Goal: Information Seeking & Learning: Learn about a topic

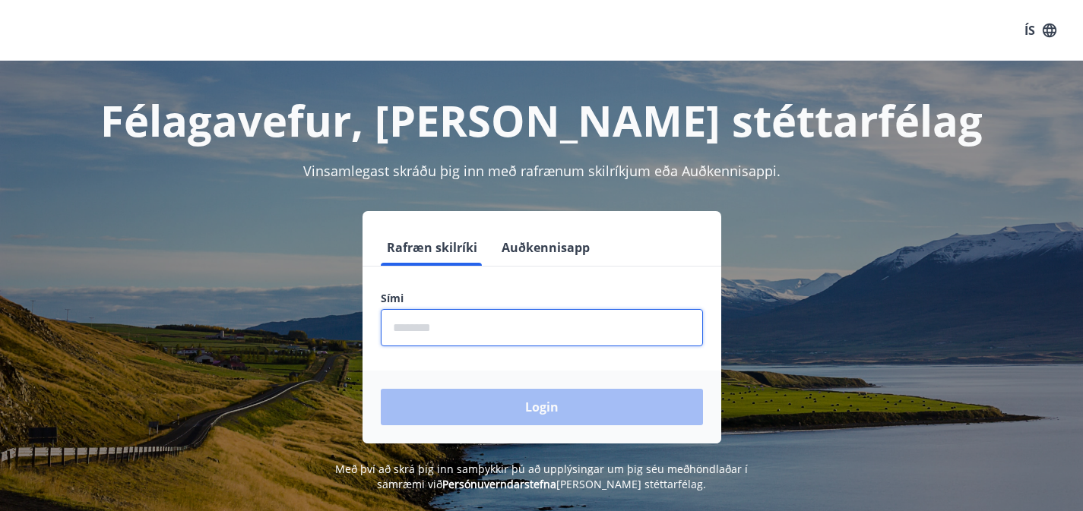
click at [466, 328] on input "phone" at bounding box center [542, 327] width 322 height 37
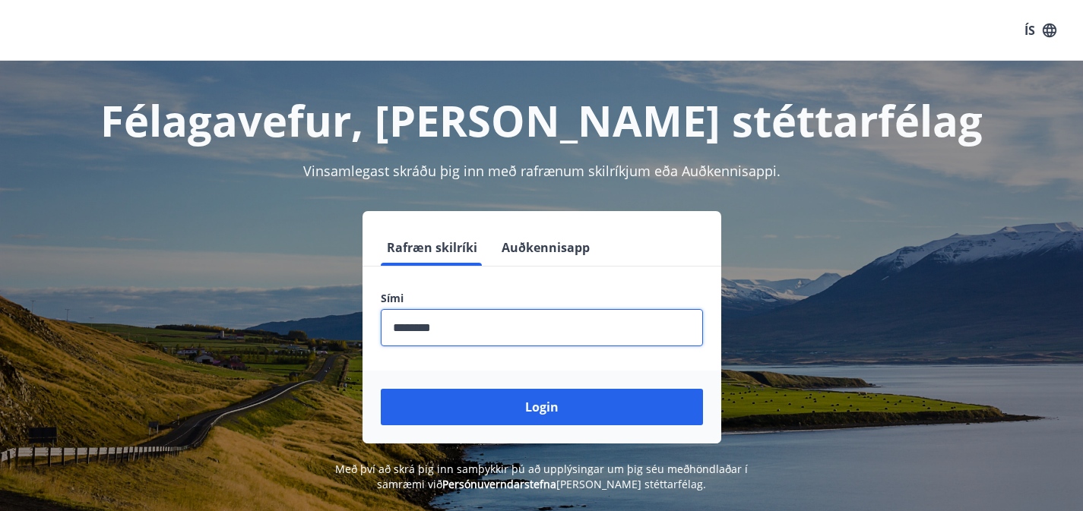
type input "********"
click at [381, 389] on button "Login" at bounding box center [542, 407] width 322 height 36
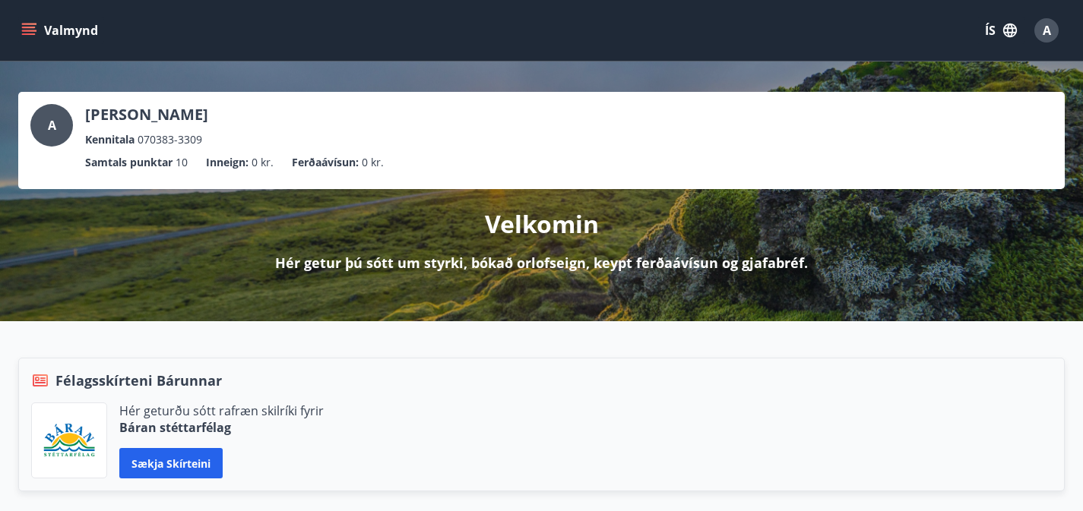
click at [995, 27] on button "ÍS" at bounding box center [1000, 30] width 49 height 27
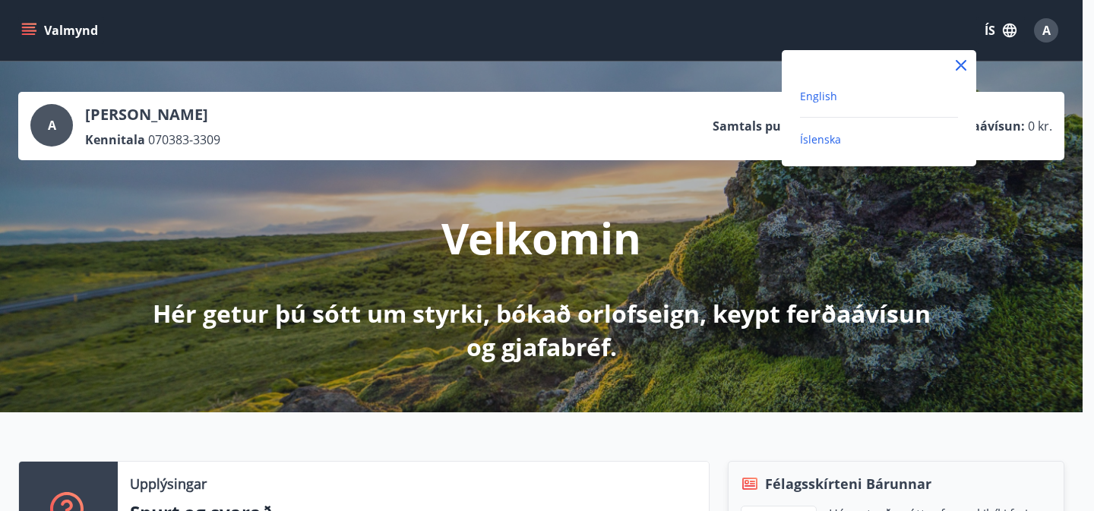
click at [815, 100] on span "English" at bounding box center [818, 96] width 37 height 14
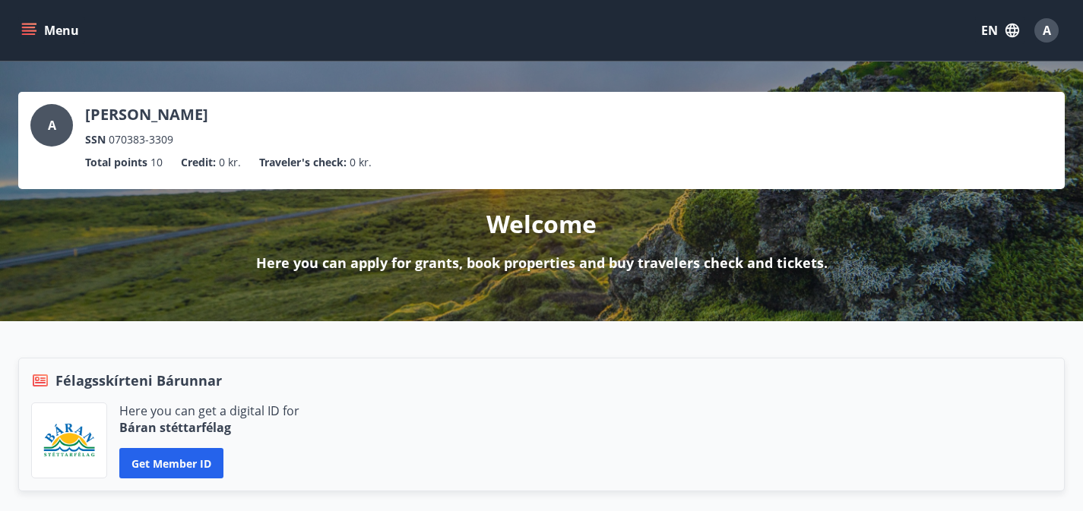
click at [33, 27] on icon "menu" at bounding box center [29, 28] width 14 height 2
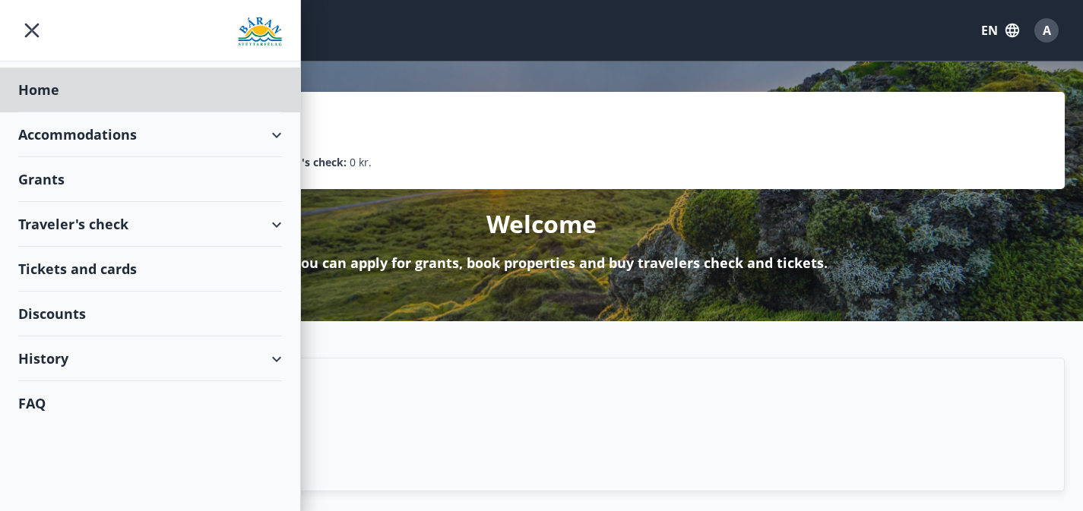
click at [65, 179] on div "Grants" at bounding box center [150, 179] width 264 height 45
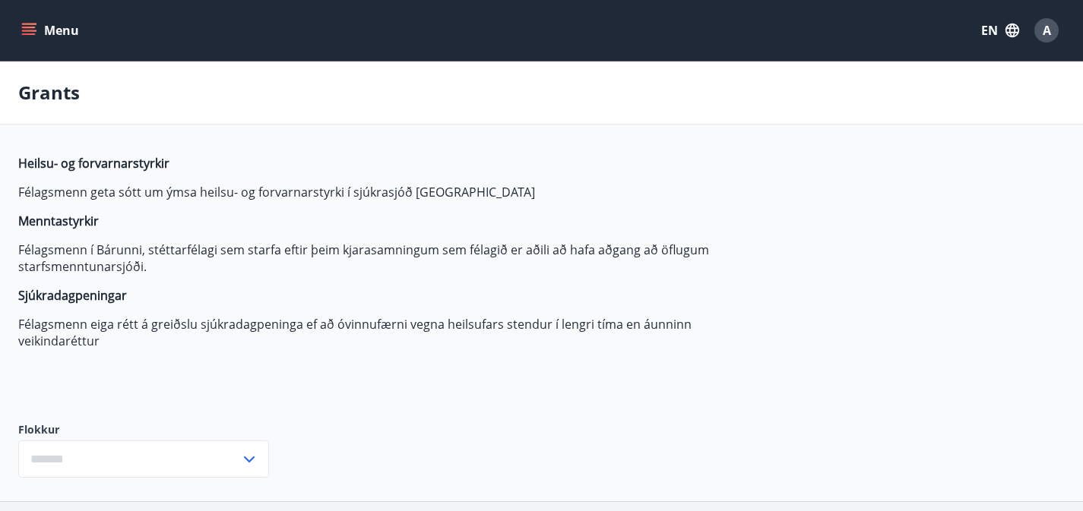
type input "***"
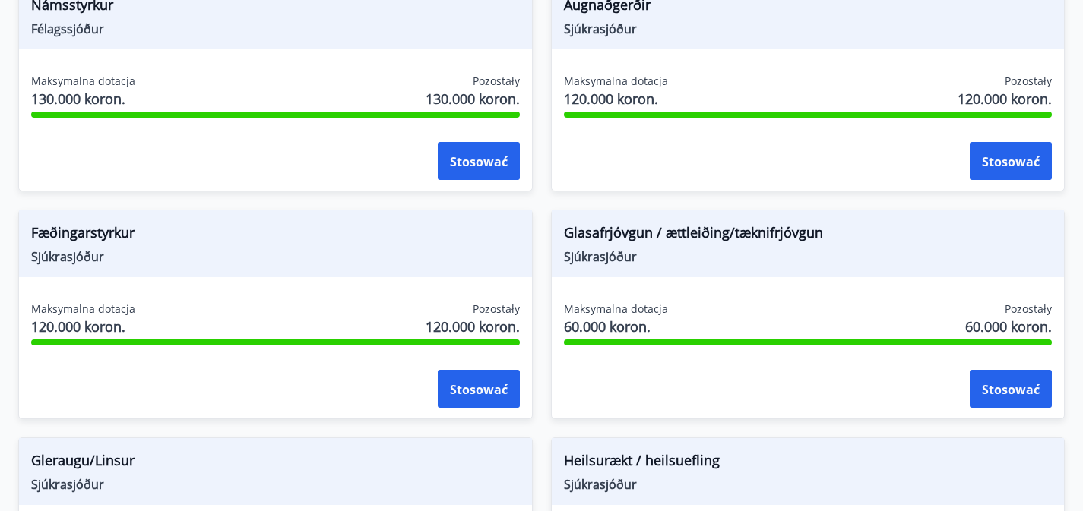
scroll to position [397, 0]
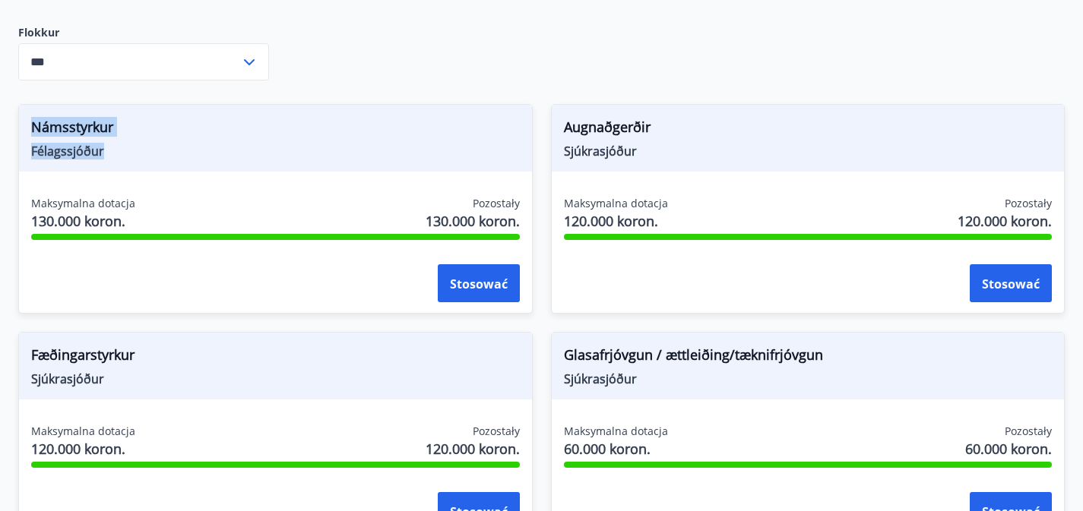
drag, startPoint x: 105, startPoint y: 175, endPoint x: 34, endPoint y: 147, distance: 76.1
click at [34, 147] on div "Námsstyrkur Félagssjóður" at bounding box center [275, 138] width 513 height 67
click at [24, 116] on div at bounding box center [24, 116] width 0 height 0
drag, startPoint x: 460, startPoint y: 174, endPoint x: 385, endPoint y: 146, distance: 79.6
click at [552, 146] on div "Augnaðgerðir Sjúkrasjóður" at bounding box center [808, 138] width 513 height 67
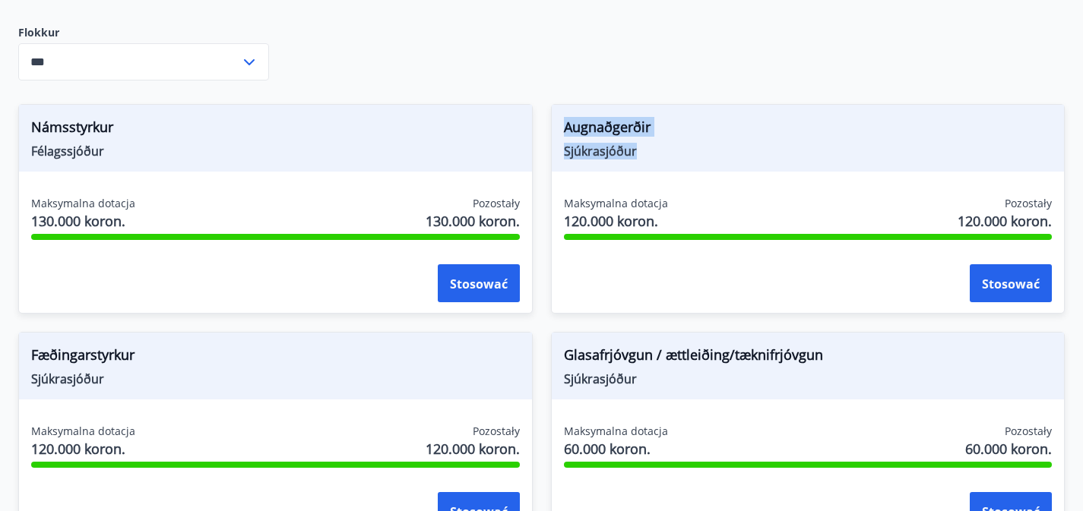
click at [375, 116] on div at bounding box center [375, 116] width 0 height 0
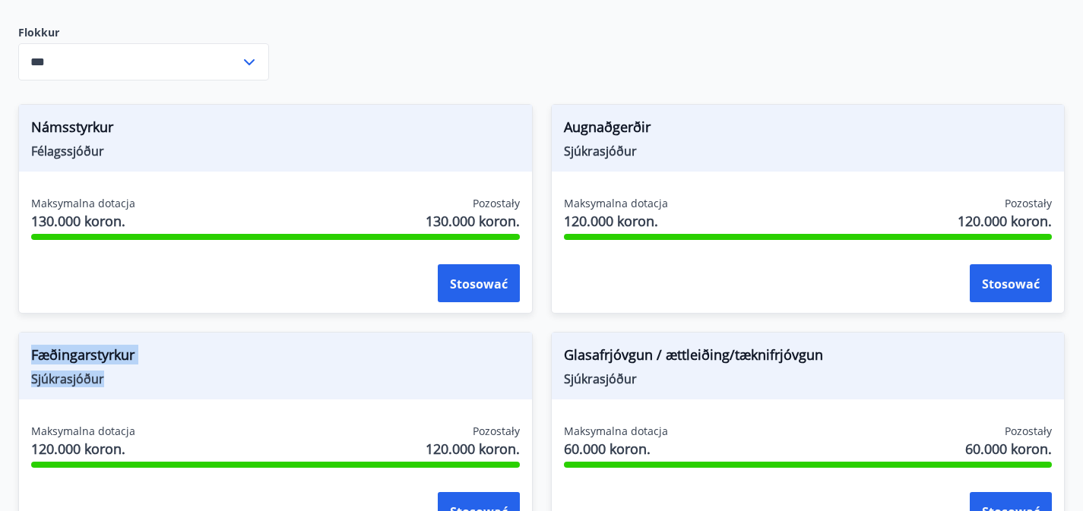
drag, startPoint x: 817, startPoint y: 171, endPoint x: 744, endPoint y: 147, distance: 76.7
click at [532, 333] on div "Fæðingarstyrkur Sjúkrasjóður" at bounding box center [275, 366] width 513 height 67
click at [734, 116] on div at bounding box center [734, 116] width 0 height 0
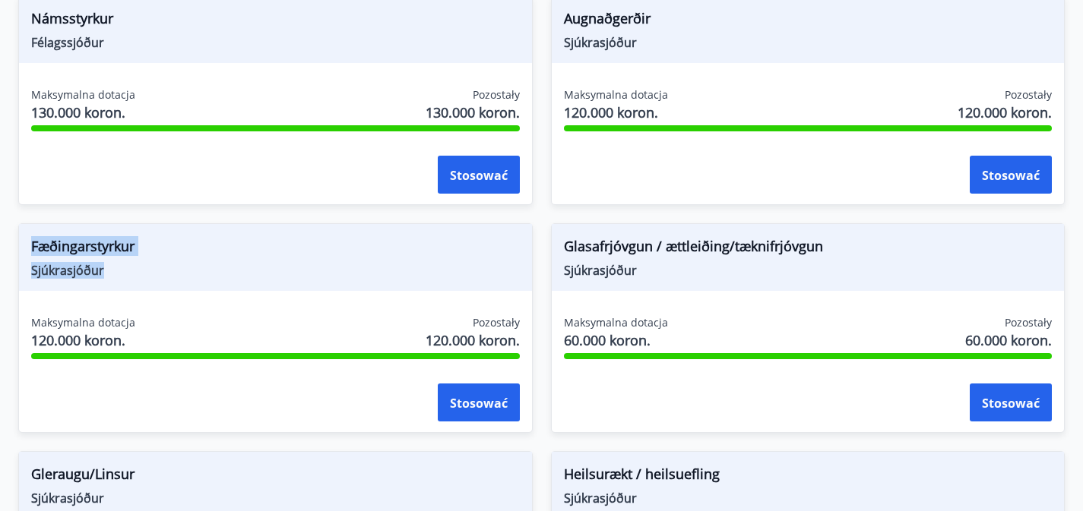
scroll to position [612, 0]
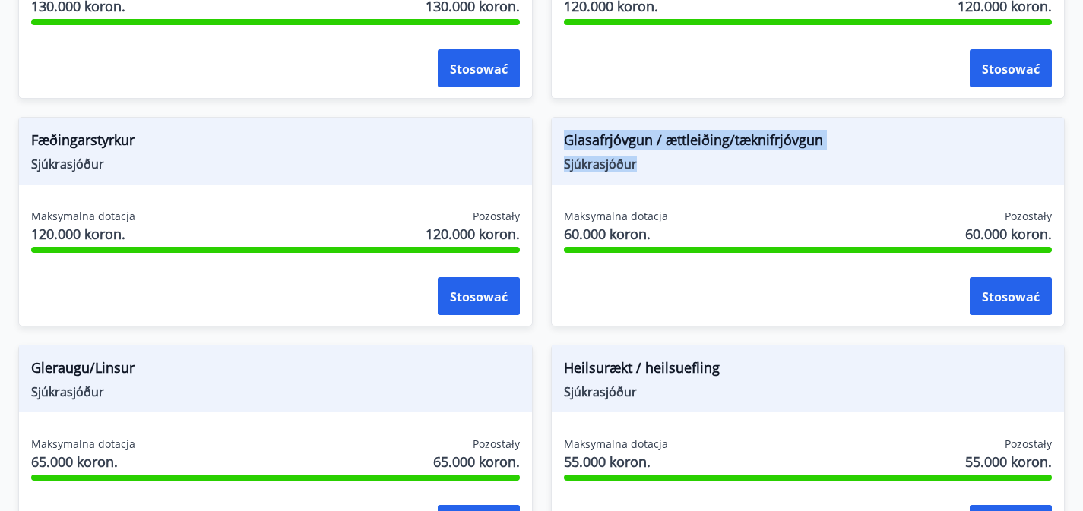
drag, startPoint x: 106, startPoint y: 187, endPoint x: 32, endPoint y: 160, distance: 79.1
click at [552, 160] on div "Glasafrjóvgun / ættleiðing/tæknifrjóvgun Sjúkrasjóður" at bounding box center [808, 151] width 513 height 67
click at [22, 129] on div at bounding box center [22, 129] width 0 height 0
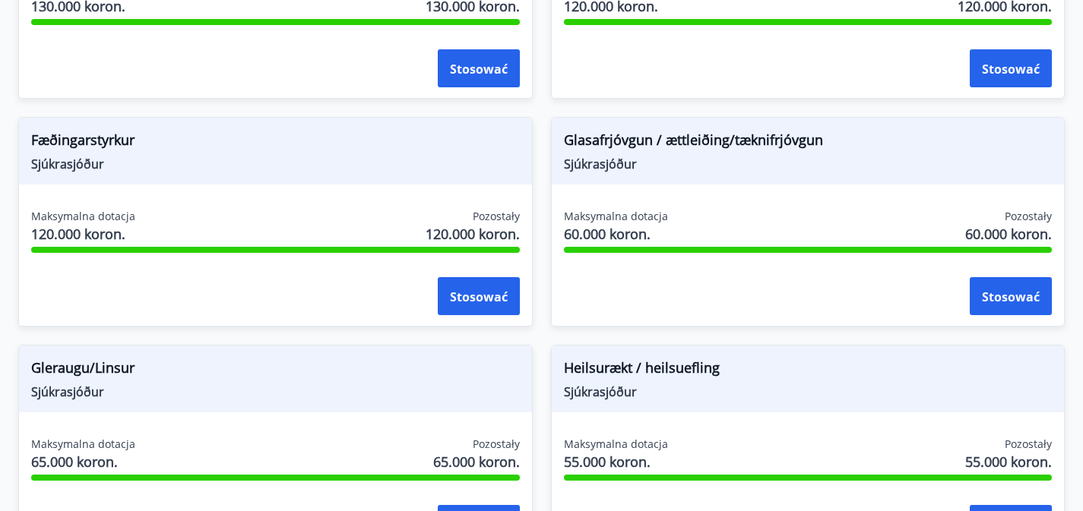
click at [506, 358] on span "Gleraugu/Linsur" at bounding box center [275, 371] width 489 height 26
drag, startPoint x: 461, startPoint y: 183, endPoint x: 389, endPoint y: 161, distance: 75.5
click at [389, 346] on div "Gleraugu/Linsur Sjúkrasjóður" at bounding box center [275, 379] width 513 height 67
click at [379, 129] on div at bounding box center [379, 129] width 0 height 0
drag, startPoint x: 829, startPoint y: 185, endPoint x: 745, endPoint y: 160, distance: 87.8
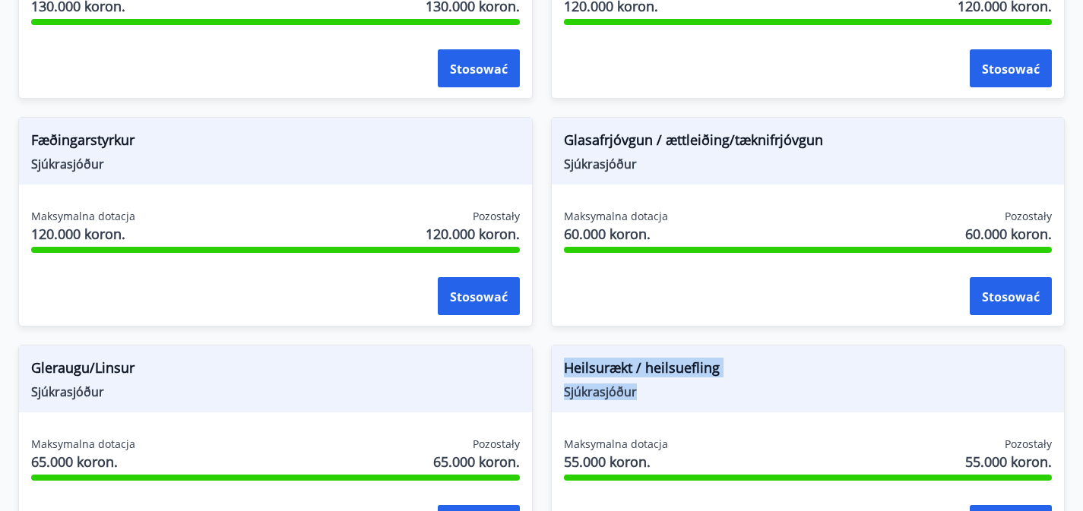
click at [745, 346] on div "Heilsurækt / heilsuefling Sjúkrasjóður" at bounding box center [808, 379] width 513 height 67
click at [735, 129] on div at bounding box center [735, 129] width 0 height 0
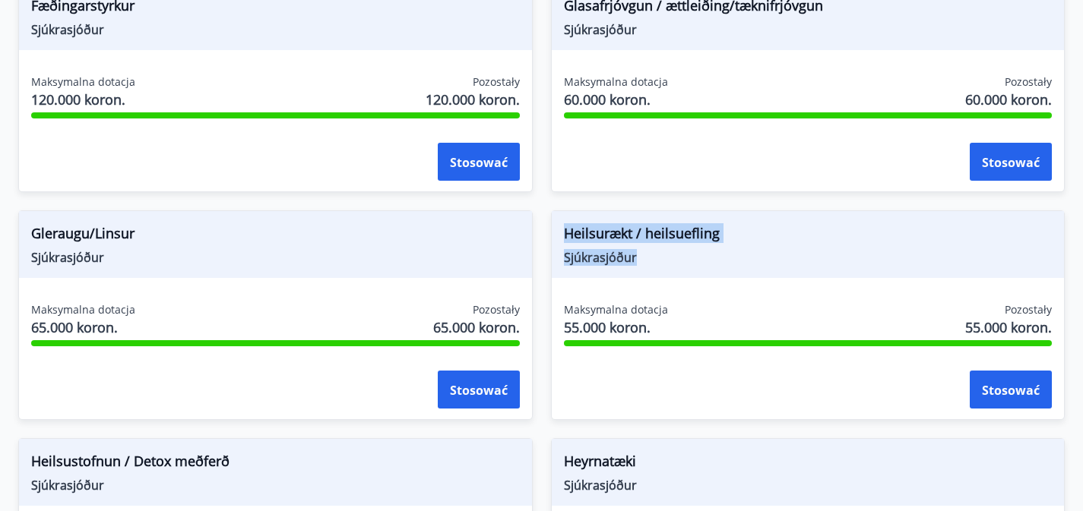
scroll to position [830, 0]
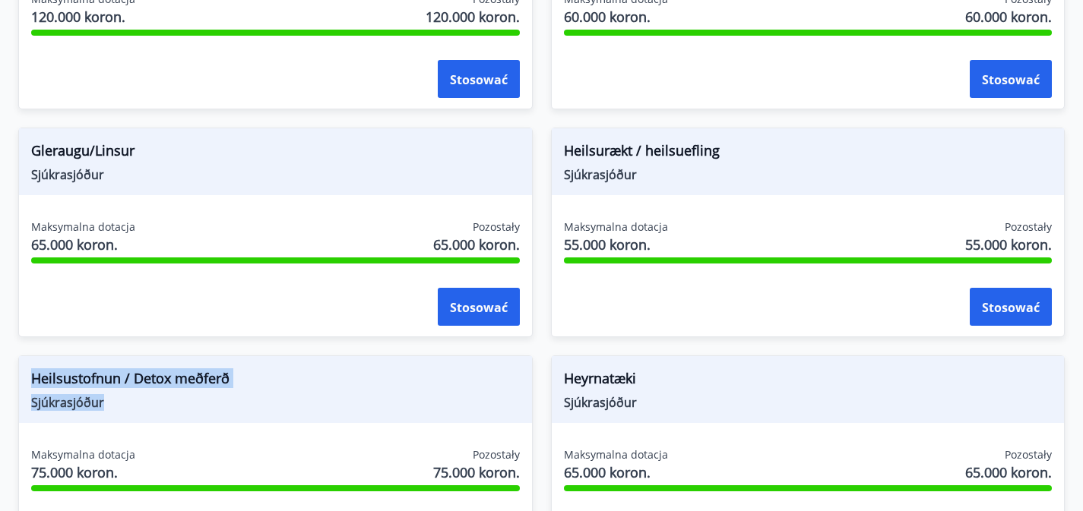
drag, startPoint x: 103, startPoint y: 198, endPoint x: 33, endPoint y: 169, distance: 76.6
click at [33, 356] on div "Heilsustofnun / Detox meðferð Sjúkrasjóður" at bounding box center [275, 389] width 513 height 67
click at [23, 140] on div at bounding box center [23, 140] width 0 height 0
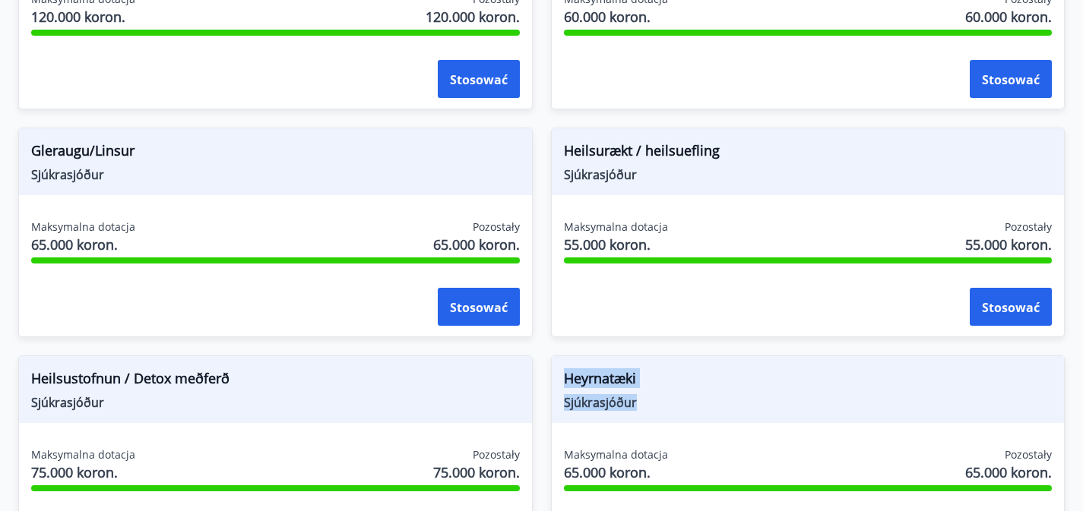
drag, startPoint x: 463, startPoint y: 198, endPoint x: 388, endPoint y: 174, distance: 78.1
click at [552, 356] on div "Heyrnatæki Sjúkrasjóður" at bounding box center [808, 389] width 513 height 67
click at [378, 140] on div at bounding box center [378, 140] width 0 height 0
drag, startPoint x: 831, startPoint y: 195, endPoint x: 740, endPoint y: 178, distance: 92.0
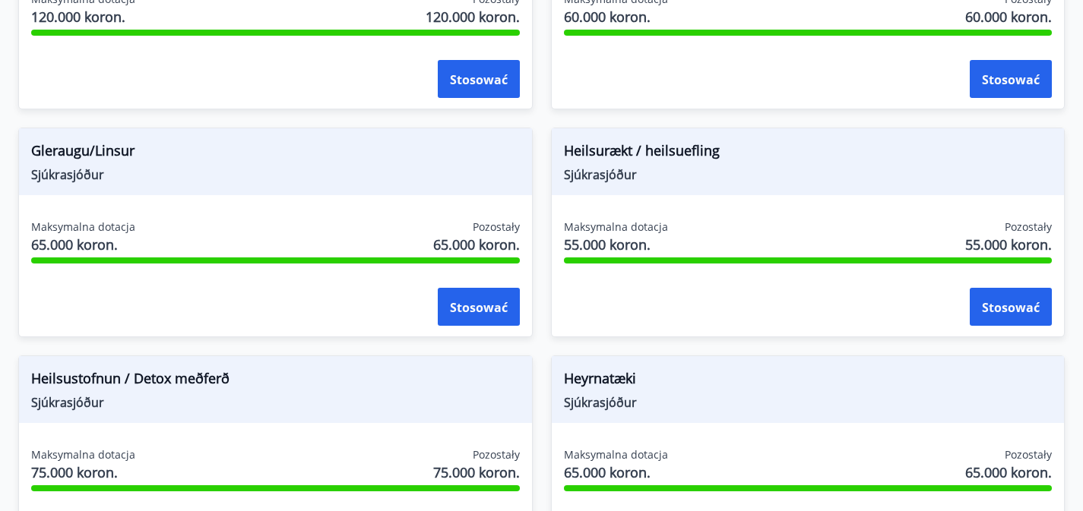
click at [730, 140] on div at bounding box center [730, 140] width 0 height 0
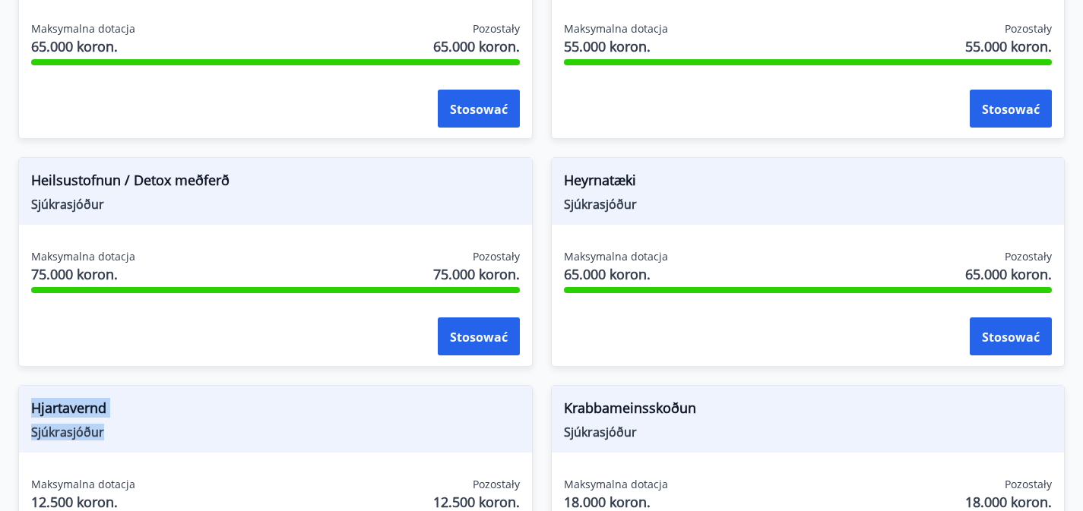
scroll to position [1074, 0]
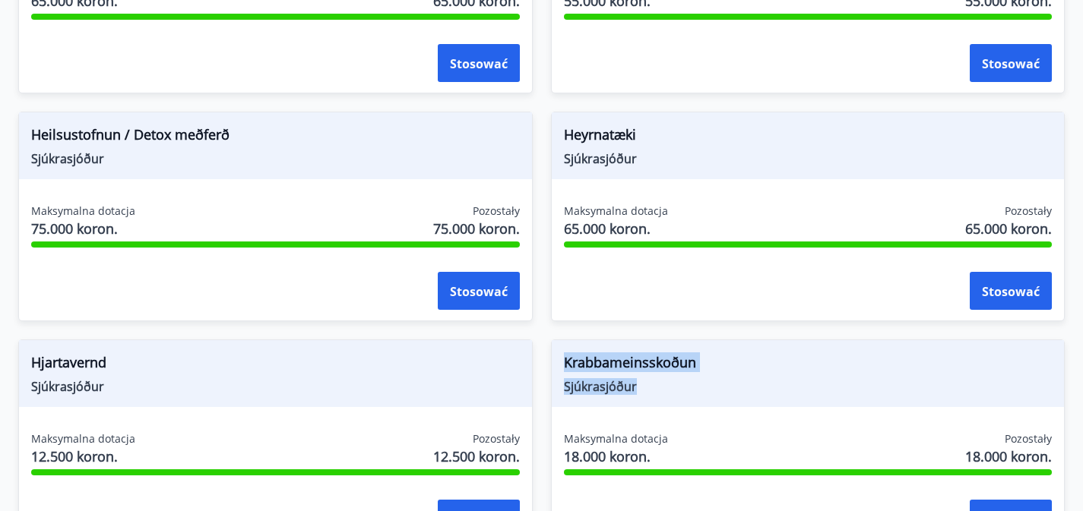
drag, startPoint x: 108, startPoint y: 187, endPoint x: 33, endPoint y: 153, distance: 81.6
click at [552, 340] on div "Krabbameinsskoðun Sjúkrasjóður" at bounding box center [808, 373] width 513 height 67
click at [24, 124] on div at bounding box center [24, 124] width 0 height 0
drag, startPoint x: 464, startPoint y: 180, endPoint x: 386, endPoint y: 160, distance: 80.7
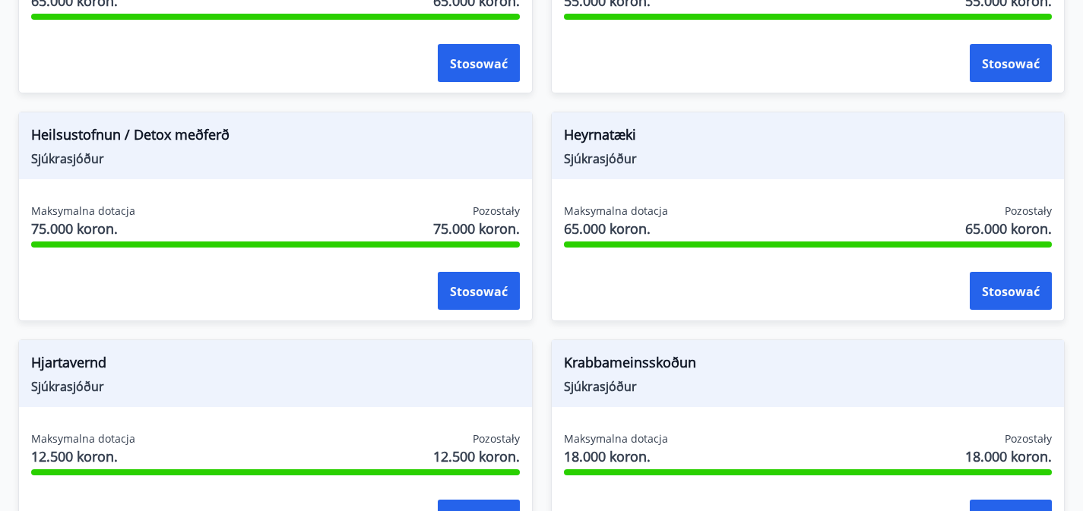
click at [376, 124] on div at bounding box center [376, 124] width 0 height 0
drag, startPoint x: 806, startPoint y: 179, endPoint x: 743, endPoint y: 154, distance: 67.6
click at [733, 124] on div at bounding box center [733, 124] width 0 height 0
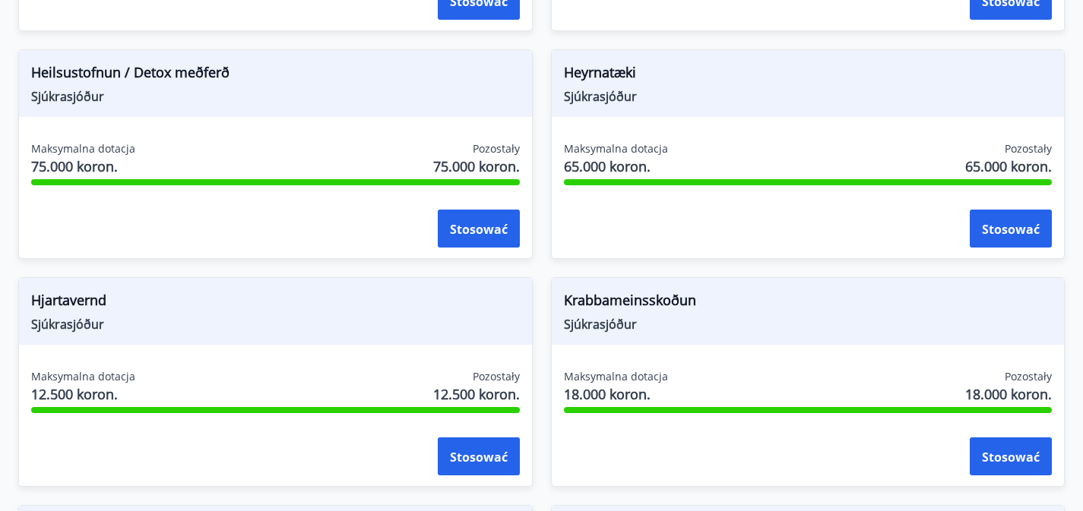
scroll to position [1198, 0]
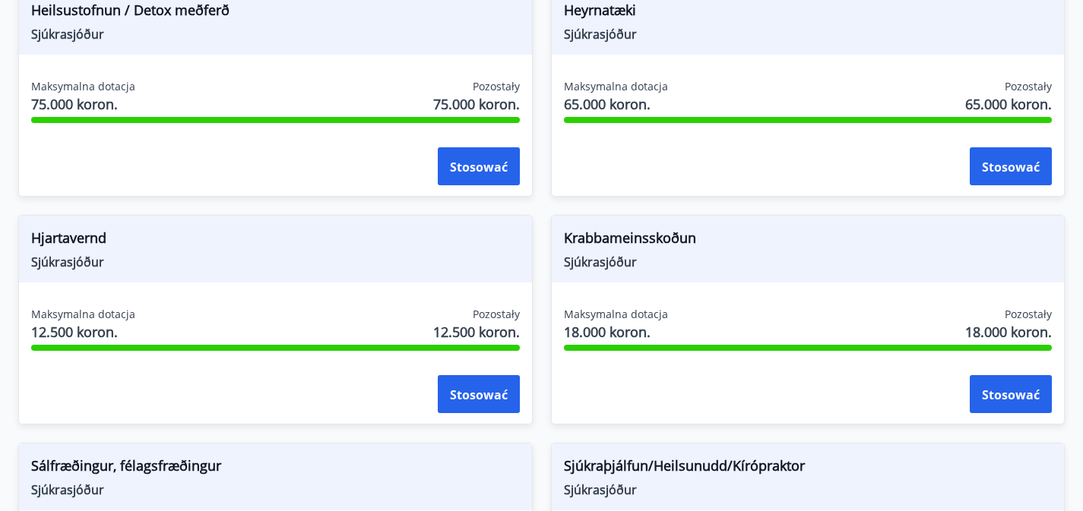
drag, startPoint x: 111, startPoint y: 282, endPoint x: 33, endPoint y: 259, distance: 80.8
click at [24, 227] on div at bounding box center [24, 227] width 0 height 0
drag, startPoint x: 447, startPoint y: 281, endPoint x: 387, endPoint y: 260, distance: 63.7
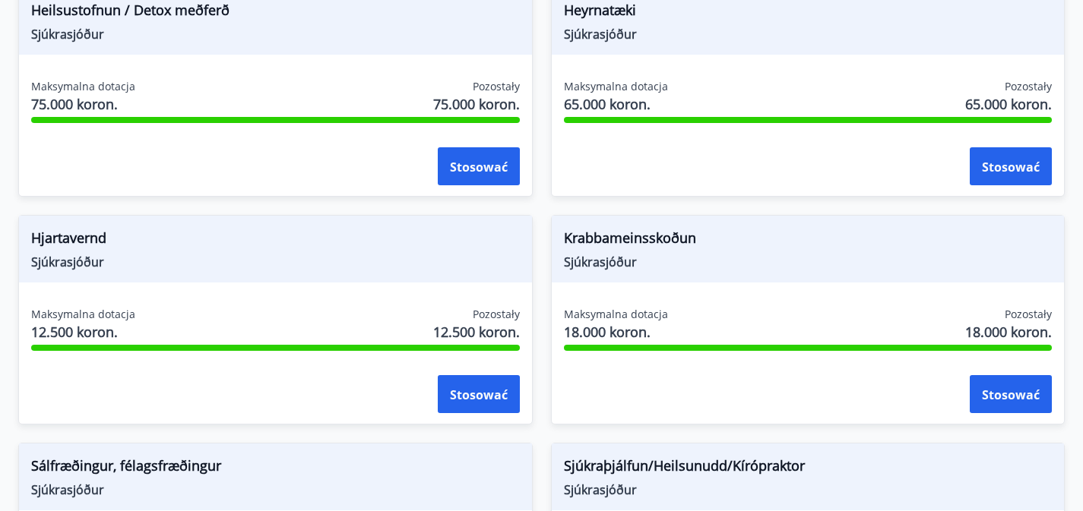
click at [377, 227] on div at bounding box center [377, 227] width 0 height 0
click at [824, 311] on div "Námsstyrkur Félagssjóður Maksymalna dotacja 130.000 koron. Pozostały 130.000 ko…" at bounding box center [532, 83] width 1065 height 1596
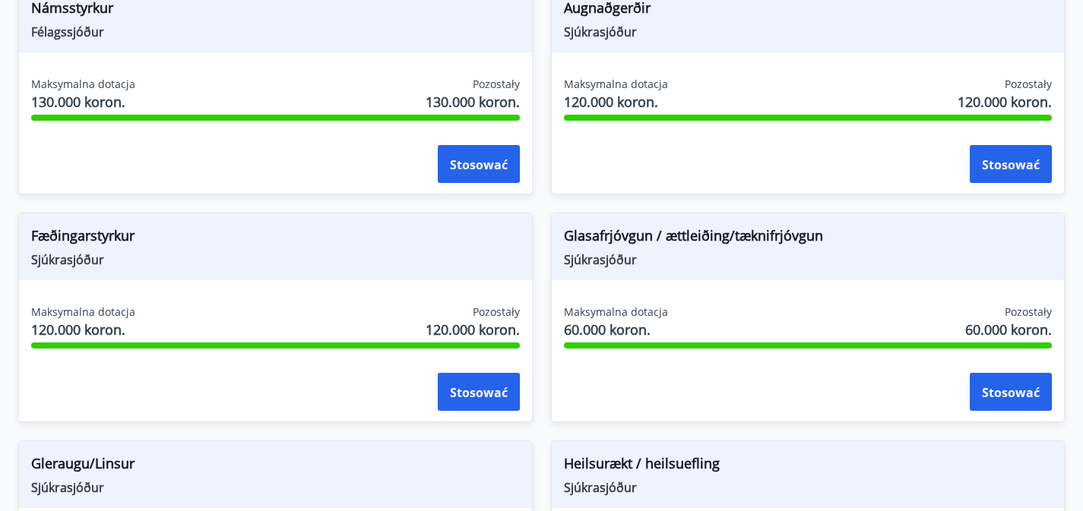
scroll to position [0, 0]
